Goal: Task Accomplishment & Management: Manage account settings

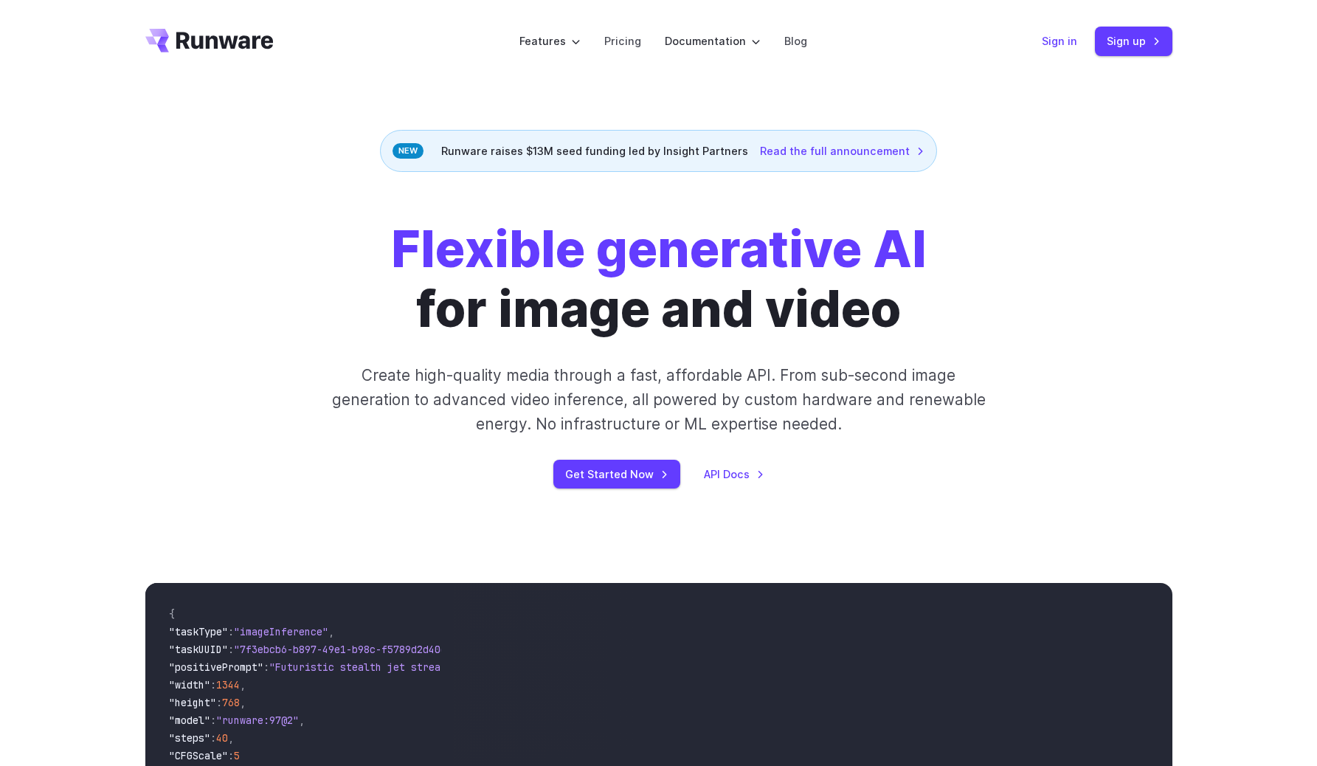
click at [1063, 41] on link "Sign in" at bounding box center [1059, 40] width 35 height 17
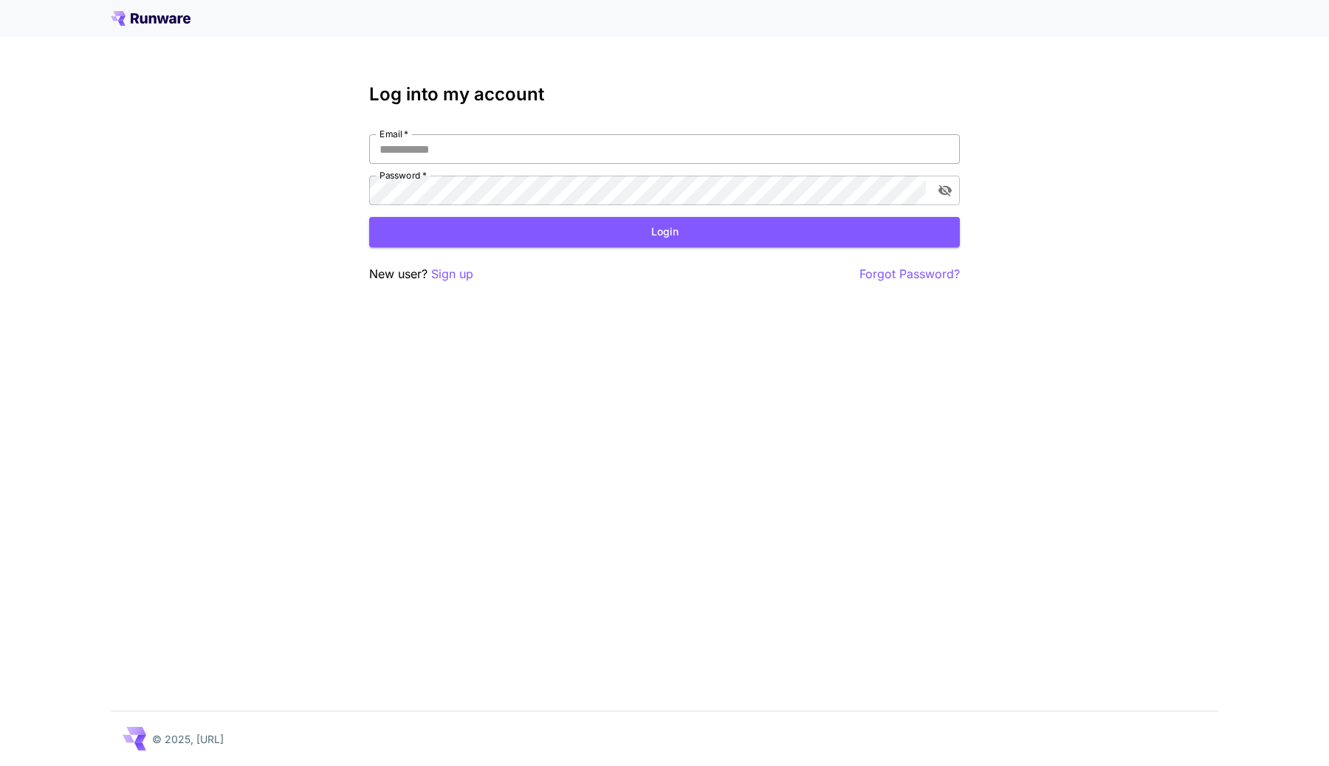
click at [846, 150] on input "Email   *" at bounding box center [664, 149] width 590 height 30
type input "**********"
click at [793, 220] on button "Login" at bounding box center [664, 232] width 590 height 30
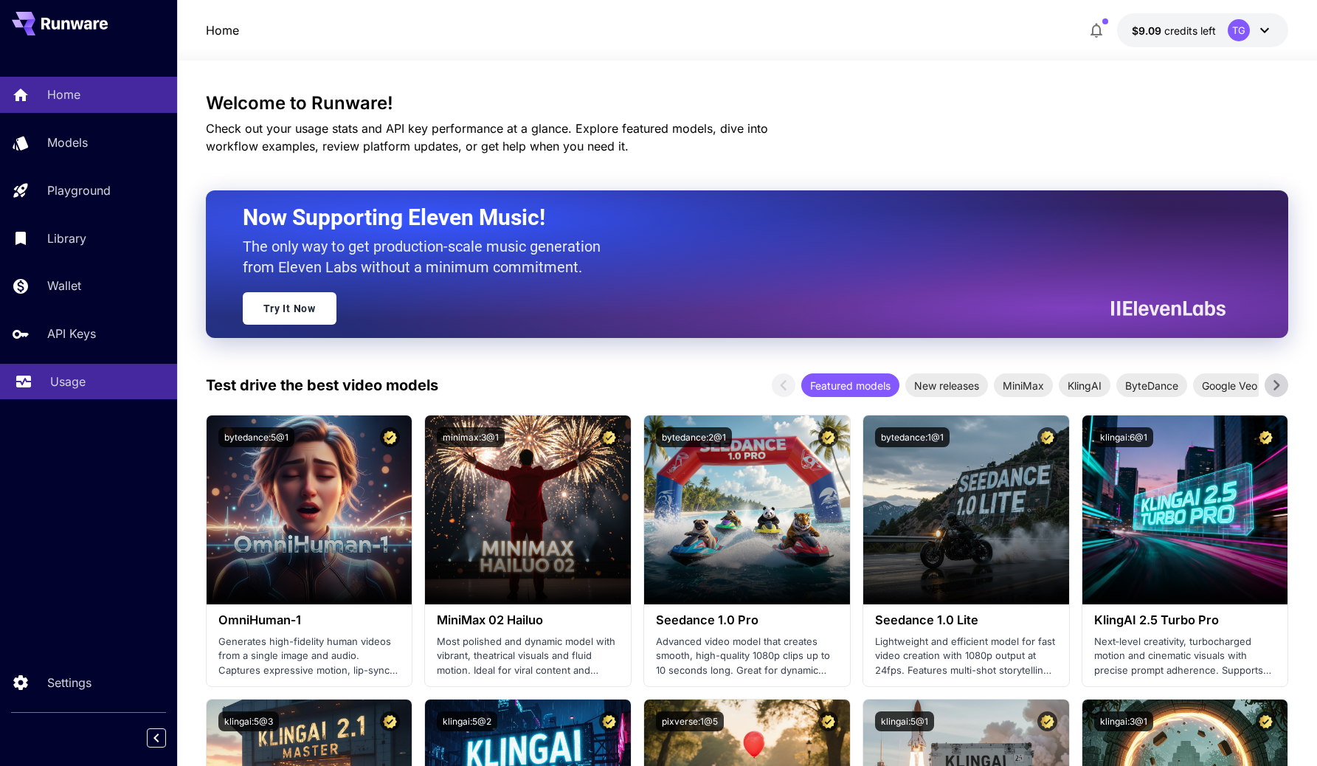
click at [55, 375] on p "Usage" at bounding box center [67, 382] width 35 height 18
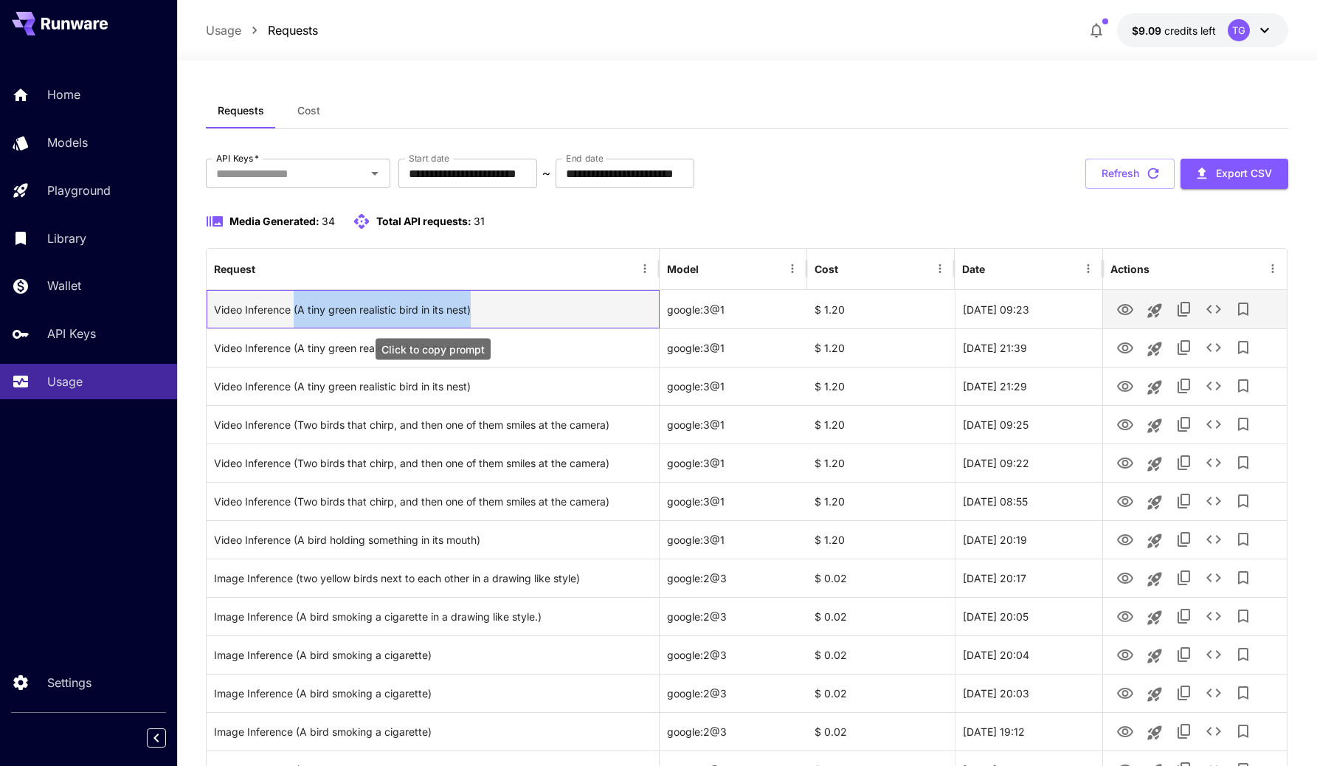
drag, startPoint x: 302, startPoint y: 309, endPoint x: 481, endPoint y: 309, distance: 179.4
click at [481, 309] on div "Video Inference (A tiny green realistic bird in its nest)" at bounding box center [433, 310] width 438 height 38
drag, startPoint x: 481, startPoint y: 309, endPoint x: 351, endPoint y: 309, distance: 130.6
click at [355, 309] on div "Video Inference (A tiny green realistic bird in its nest)" at bounding box center [433, 310] width 438 height 38
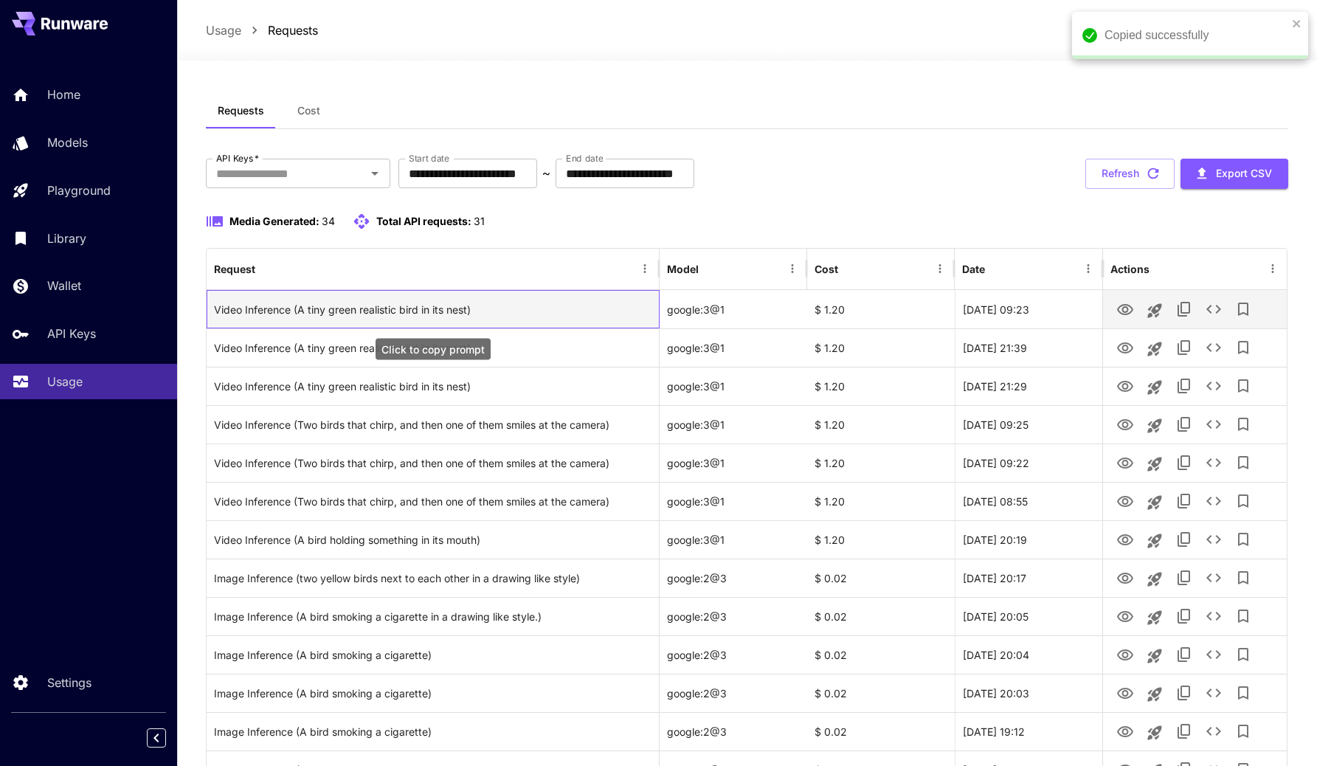
click at [351, 309] on div "Video Inference (A tiny green realistic bird in its nest)" at bounding box center [433, 310] width 438 height 38
drag, startPoint x: 351, startPoint y: 309, endPoint x: 593, endPoint y: 296, distance: 242.5
click at [593, 296] on div "Video Inference (A tiny green realistic bird in its nest)" at bounding box center [433, 310] width 438 height 38
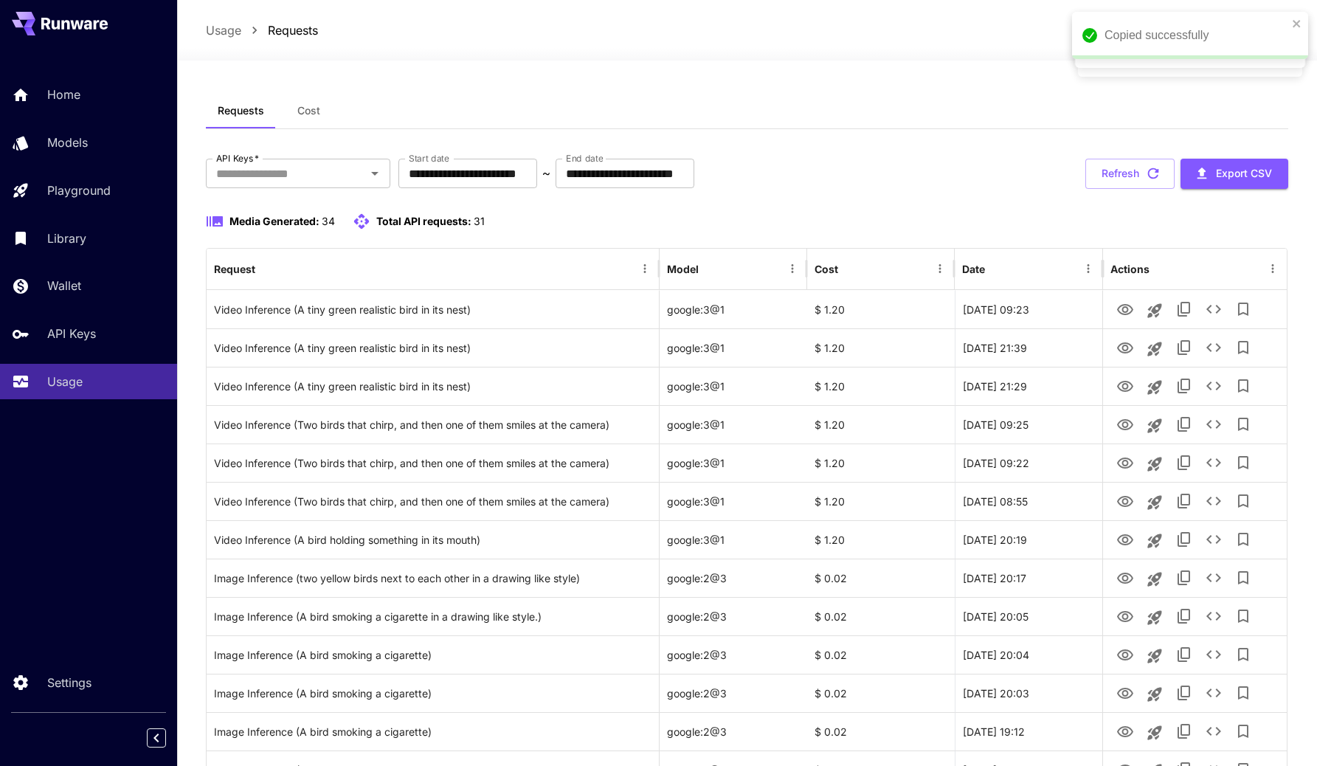
click at [625, 230] on div "Media Generated: 34 Total API requests: 31" at bounding box center [748, 230] width 1084 height 35
click at [821, 159] on div "**********" at bounding box center [748, 174] width 1084 height 30
click at [618, 177] on input "**********" at bounding box center [625, 174] width 139 height 30
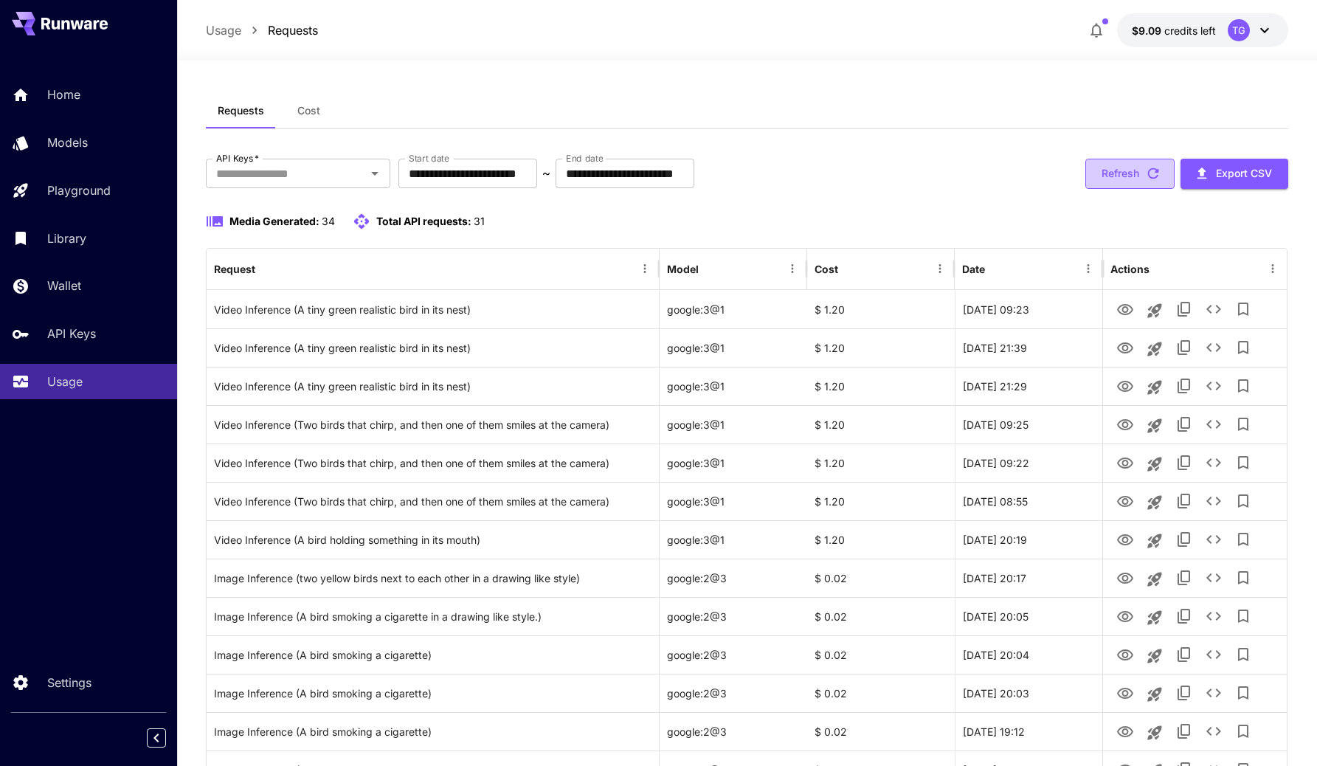
click at [1121, 164] on button "Refresh" at bounding box center [1130, 174] width 89 height 30
